Goal: Task Accomplishment & Management: Complete application form

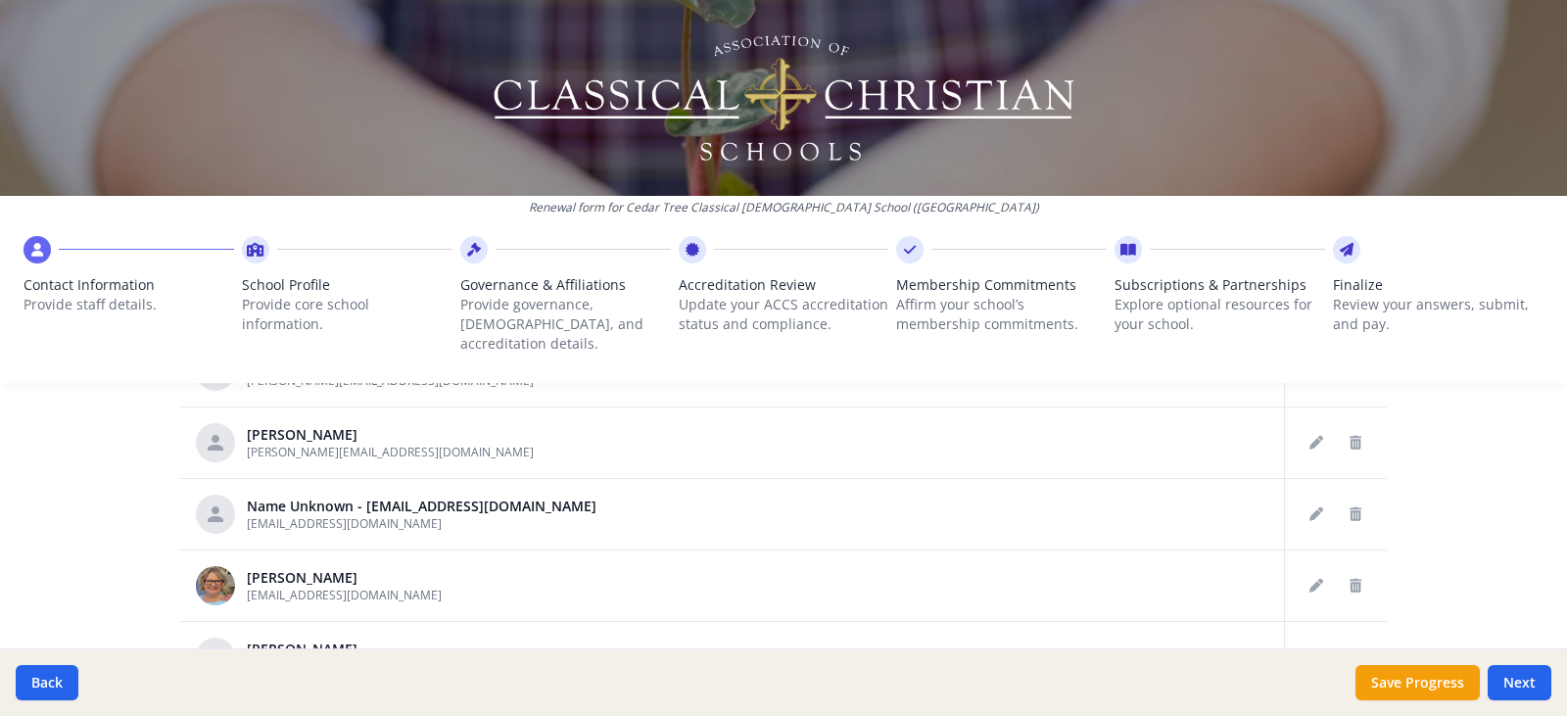
scroll to position [1198, 0]
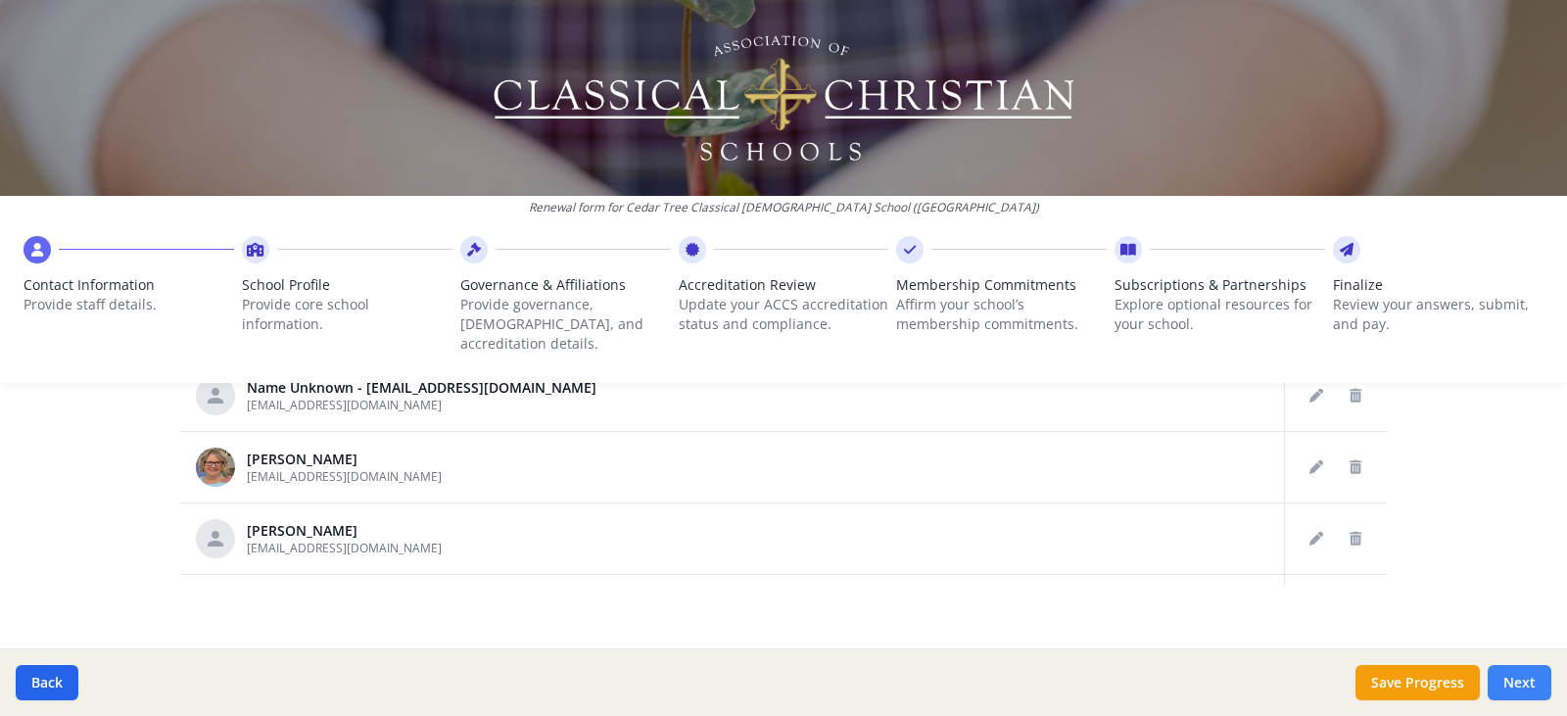
click at [1513, 689] on button "Next" at bounding box center [1520, 682] width 64 height 35
type input "[PHONE_NUMBER]"
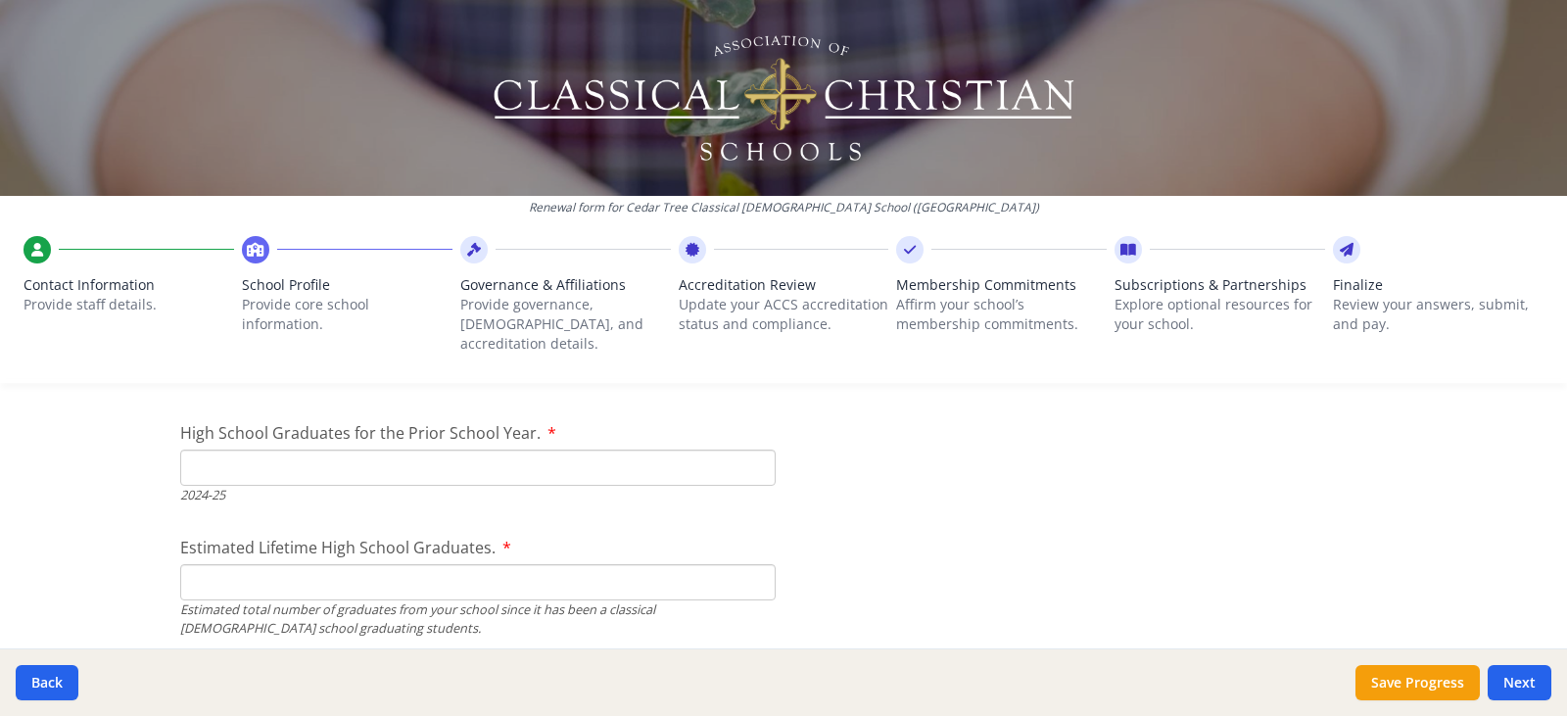
scroll to position [2841, 0]
click at [671, 449] on input "High School Graduates for the Prior School Year." at bounding box center [477, 467] width 595 height 36
click at [538, 563] on input "Estimated Lifetime High School Graduates." at bounding box center [477, 581] width 595 height 36
type input "112"
click at [499, 449] on input "High School Graduates for the Prior School Year." at bounding box center [477, 467] width 595 height 36
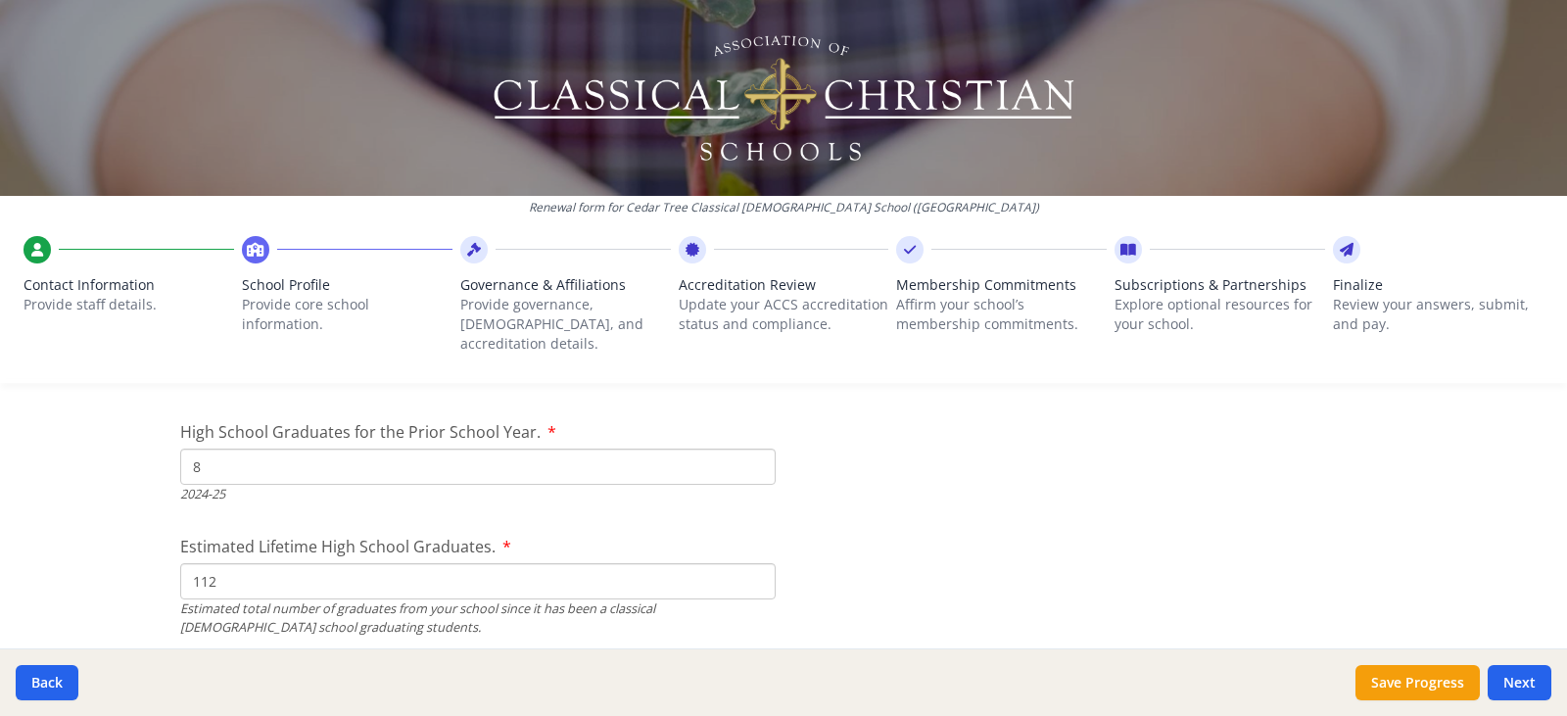
type input "8"
click at [243, 579] on input "112" at bounding box center [477, 581] width 595 height 36
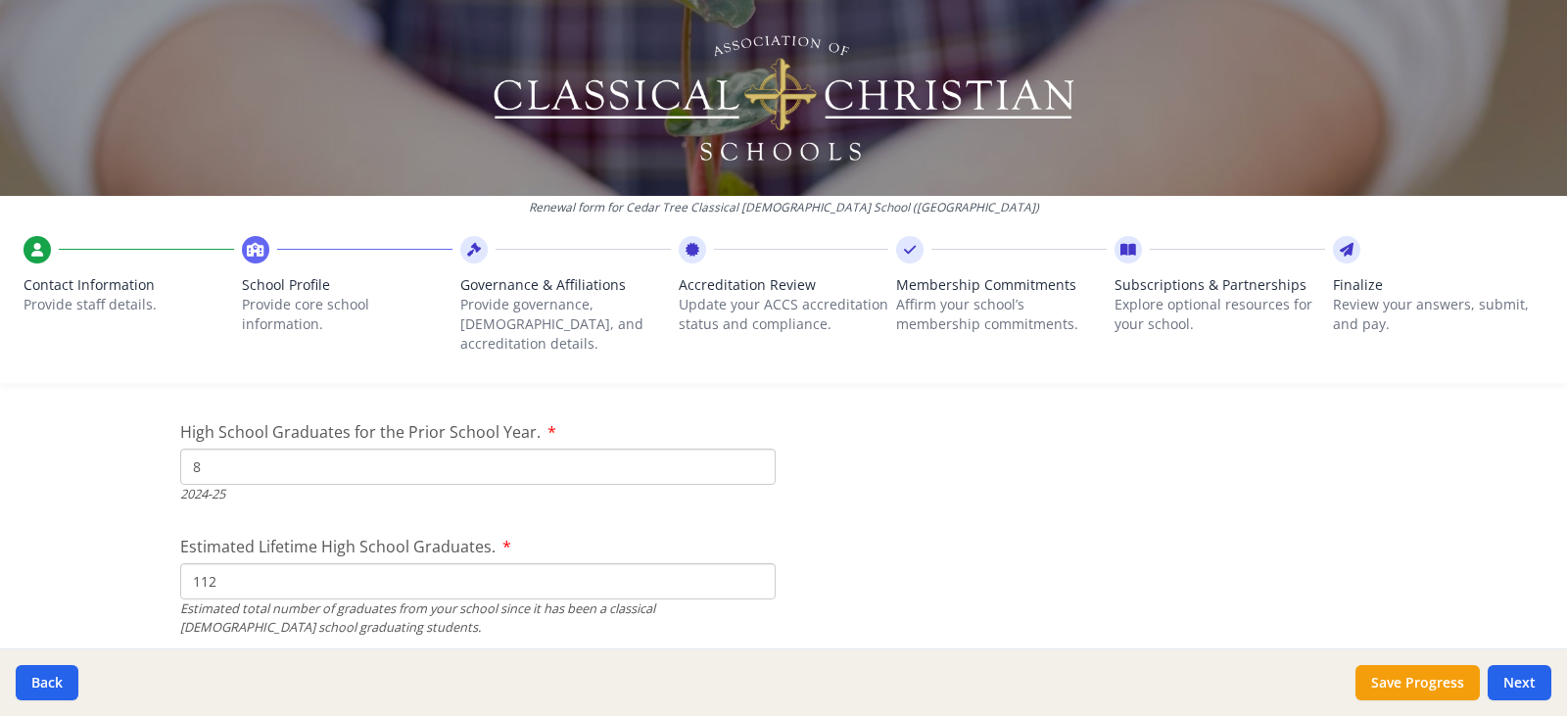
click at [243, 579] on input "112" at bounding box center [477, 581] width 595 height 36
type input "5"
type input "115"
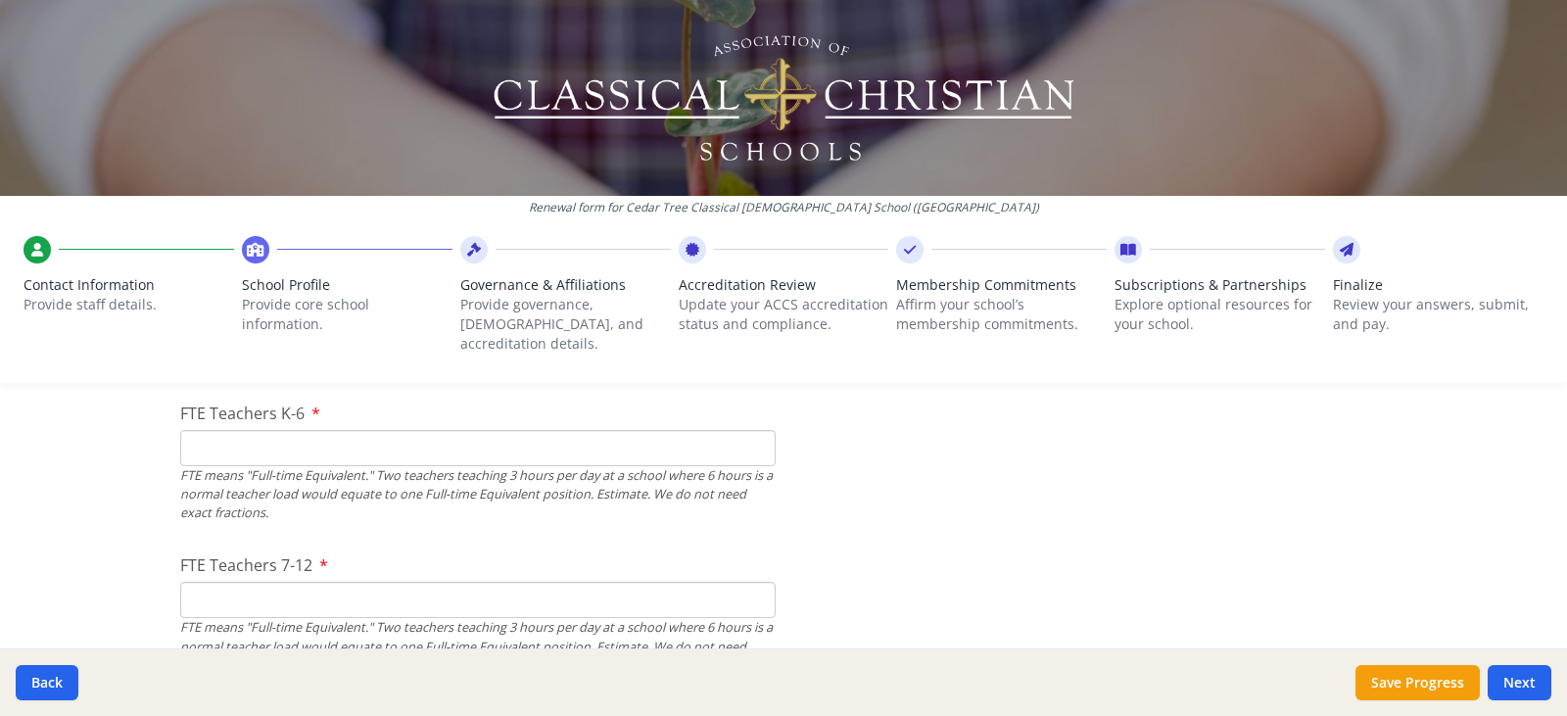
scroll to position [1241, 0]
